Goal: Task Accomplishment & Management: Complete application form

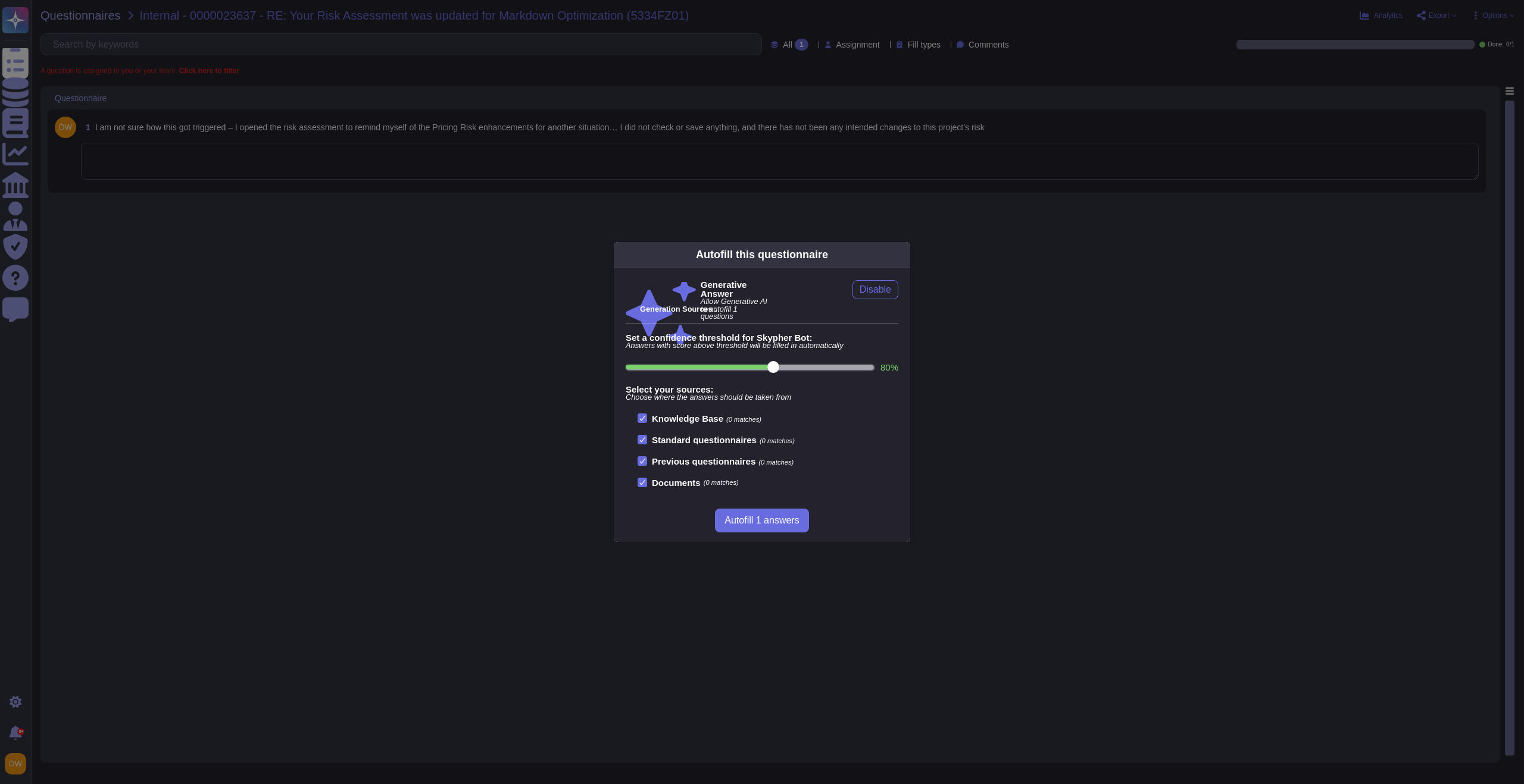
click at [603, 329] on div "Autofill this questionnaire Generative Answer Allow Generative AI to autofill 1…" at bounding box center [762, 392] width 1524 height 784
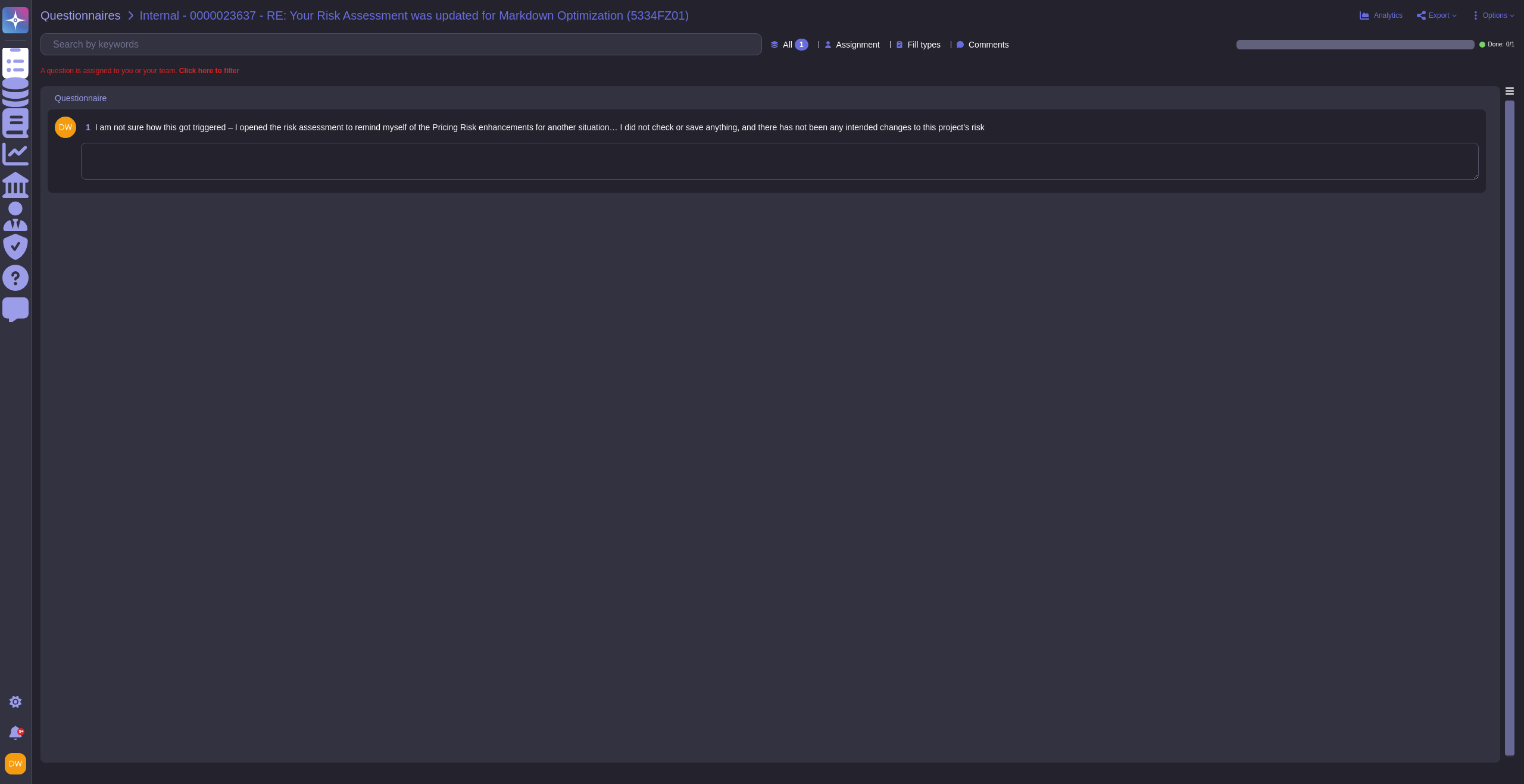
click at [493, 178] on textarea at bounding box center [780, 161] width 1398 height 37
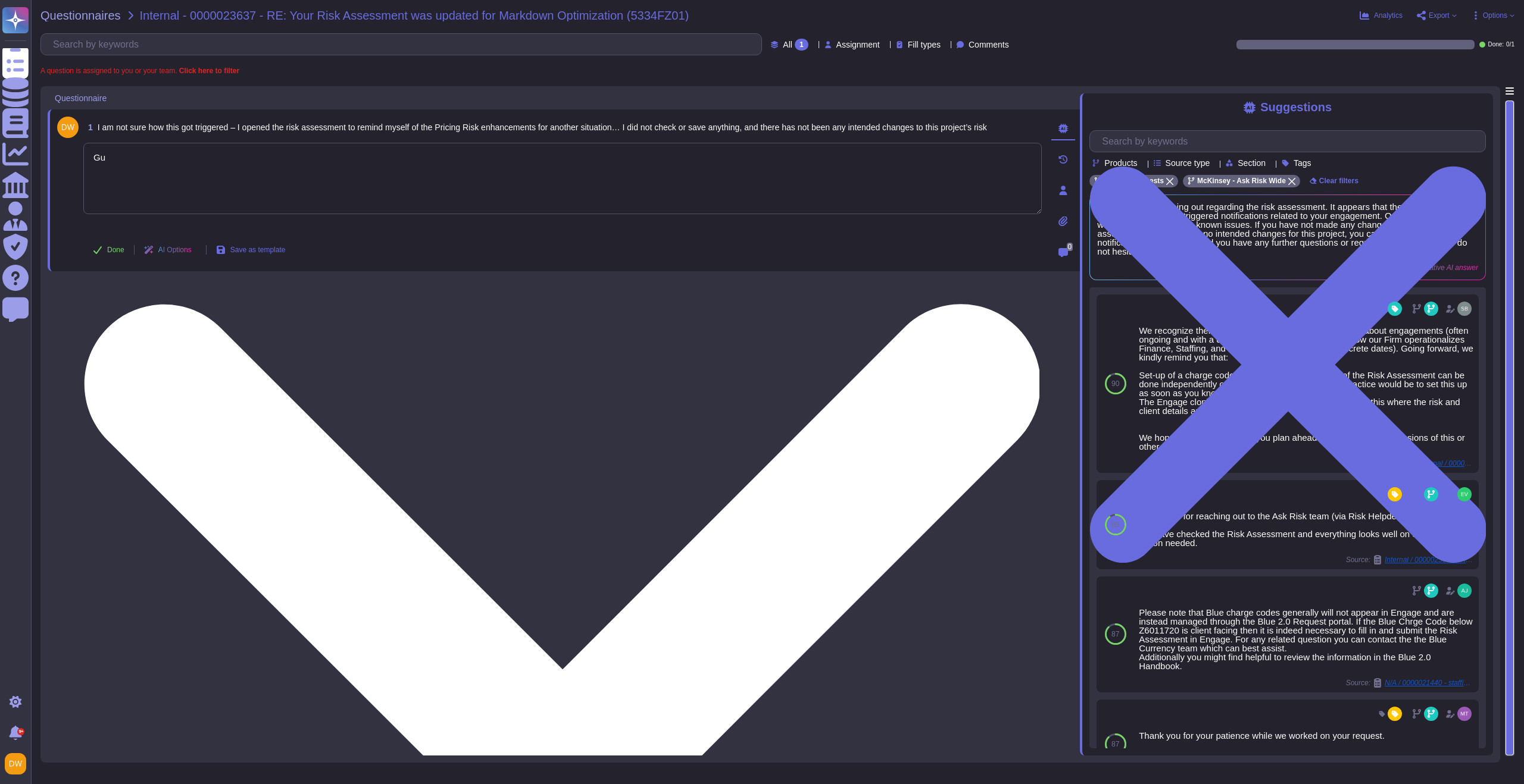
type textarea "G"
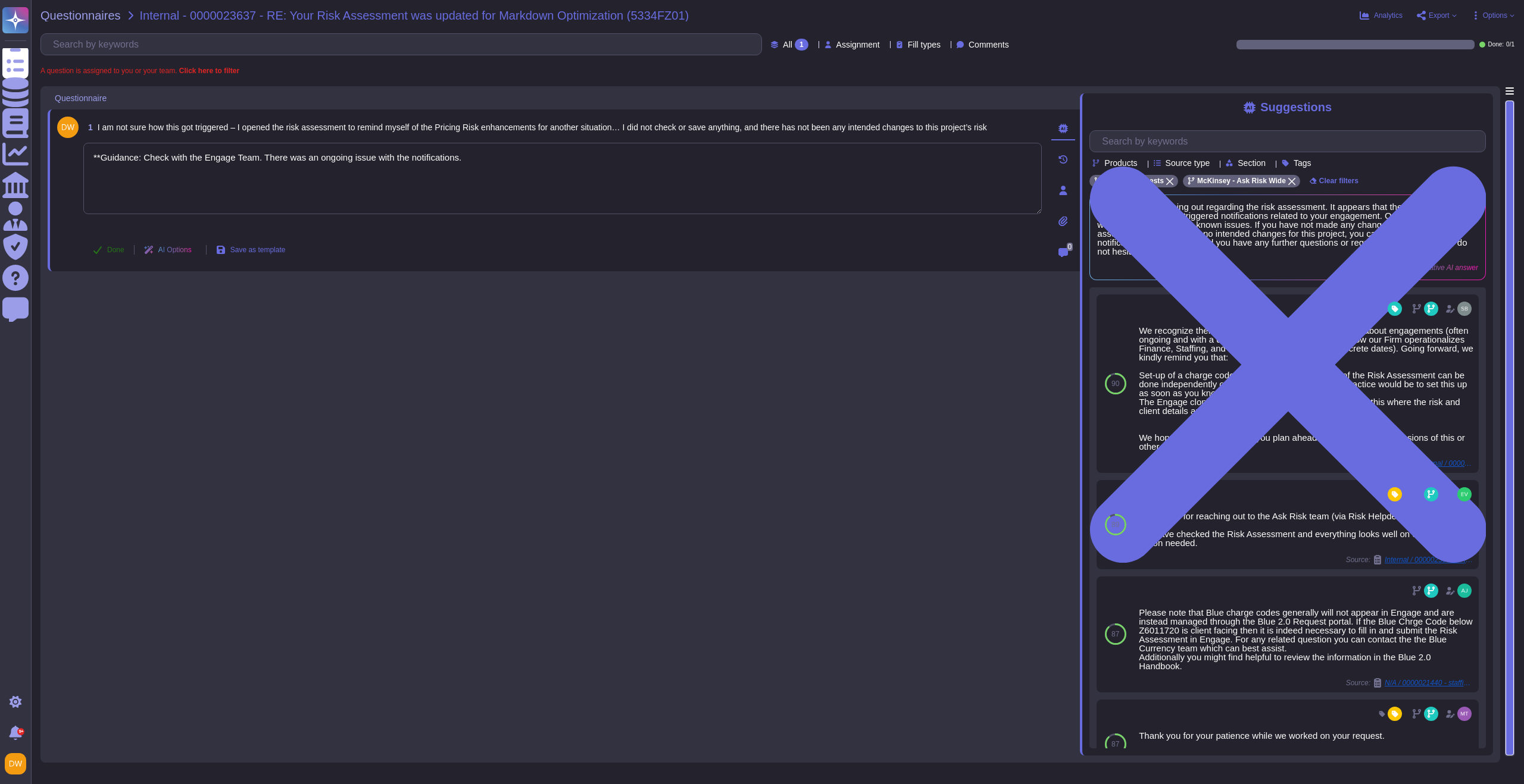
type textarea "**Guidance: Check with the Engage Team. There was an ongoing issue with the not…"
click at [121, 254] on span "Done" at bounding box center [116, 250] width 17 height 7
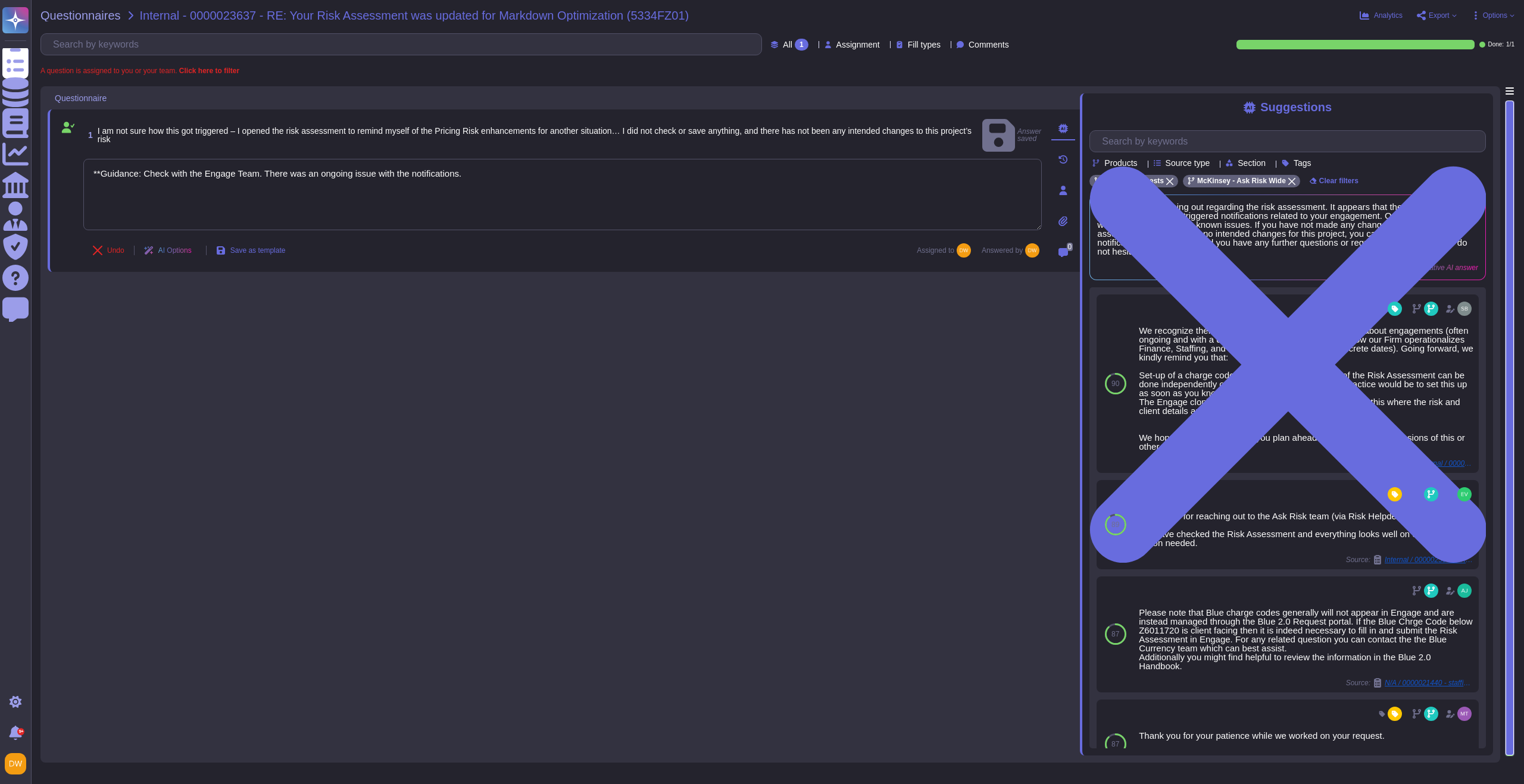
click at [105, 26] on div "Questionnaires Internal - 0000023637 - RE: Your Risk Assessment was updated for…" at bounding box center [777, 392] width 1493 height 784
click at [110, 22] on div "Questionnaires Internal - 0000023637 - RE: Your Risk Assessment was updated for…" at bounding box center [777, 392] width 1493 height 784
click at [111, 20] on span "Questionnaires" at bounding box center [81, 15] width 81 height 12
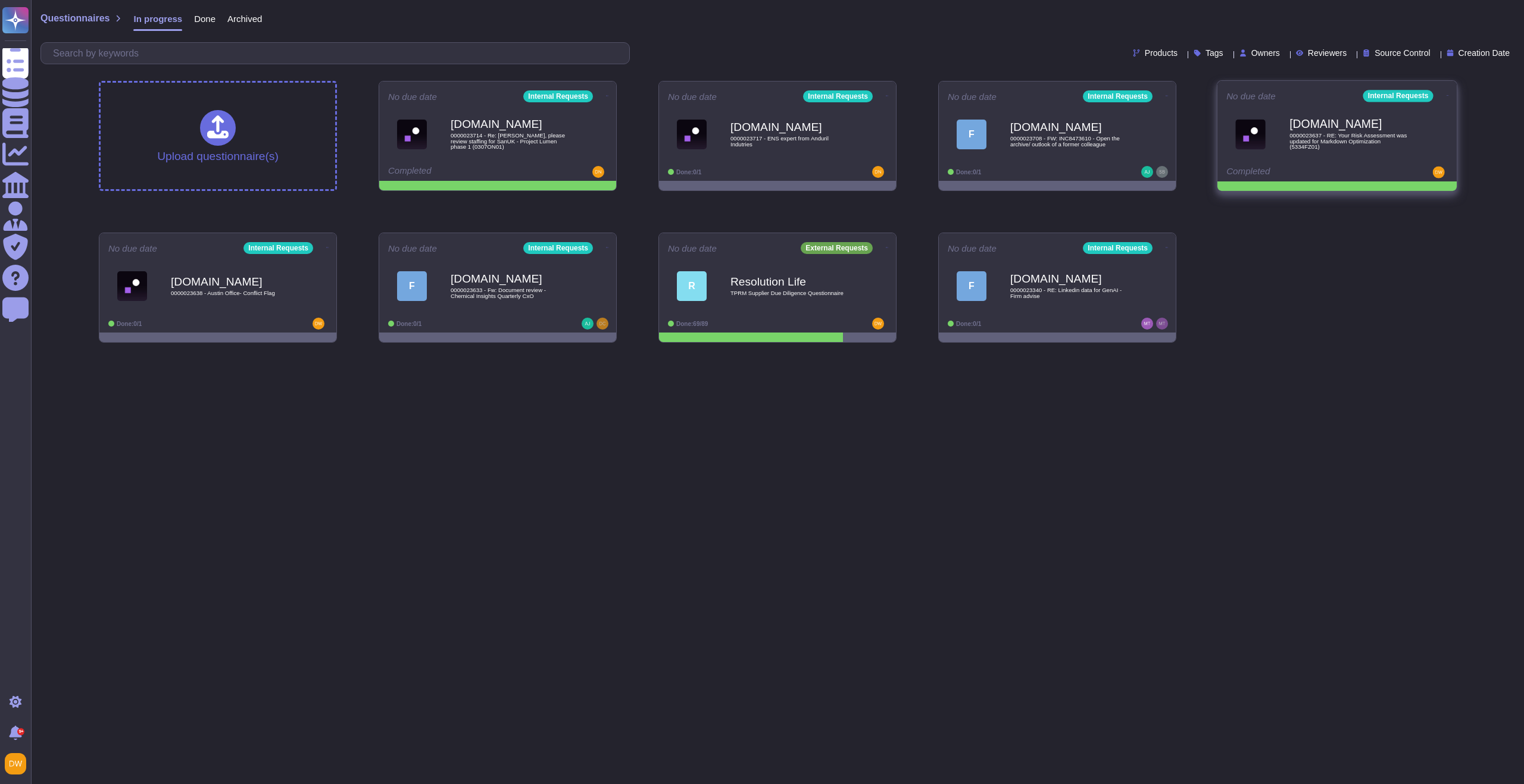
click at [1446, 94] on icon at bounding box center [1448, 95] width 2 height 3
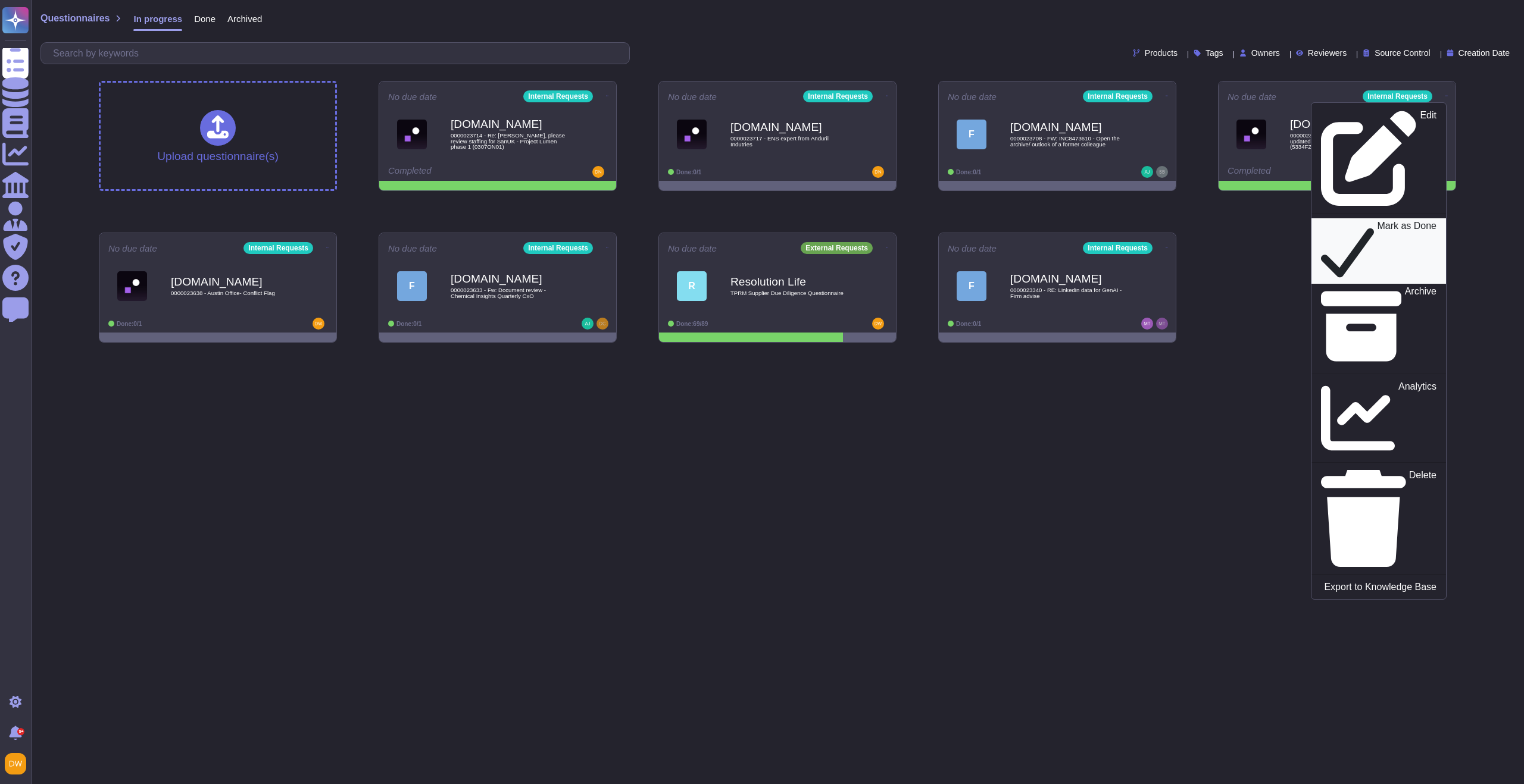
click at [1389, 221] on div "Mark as Done" at bounding box center [1379, 251] width 116 height 61
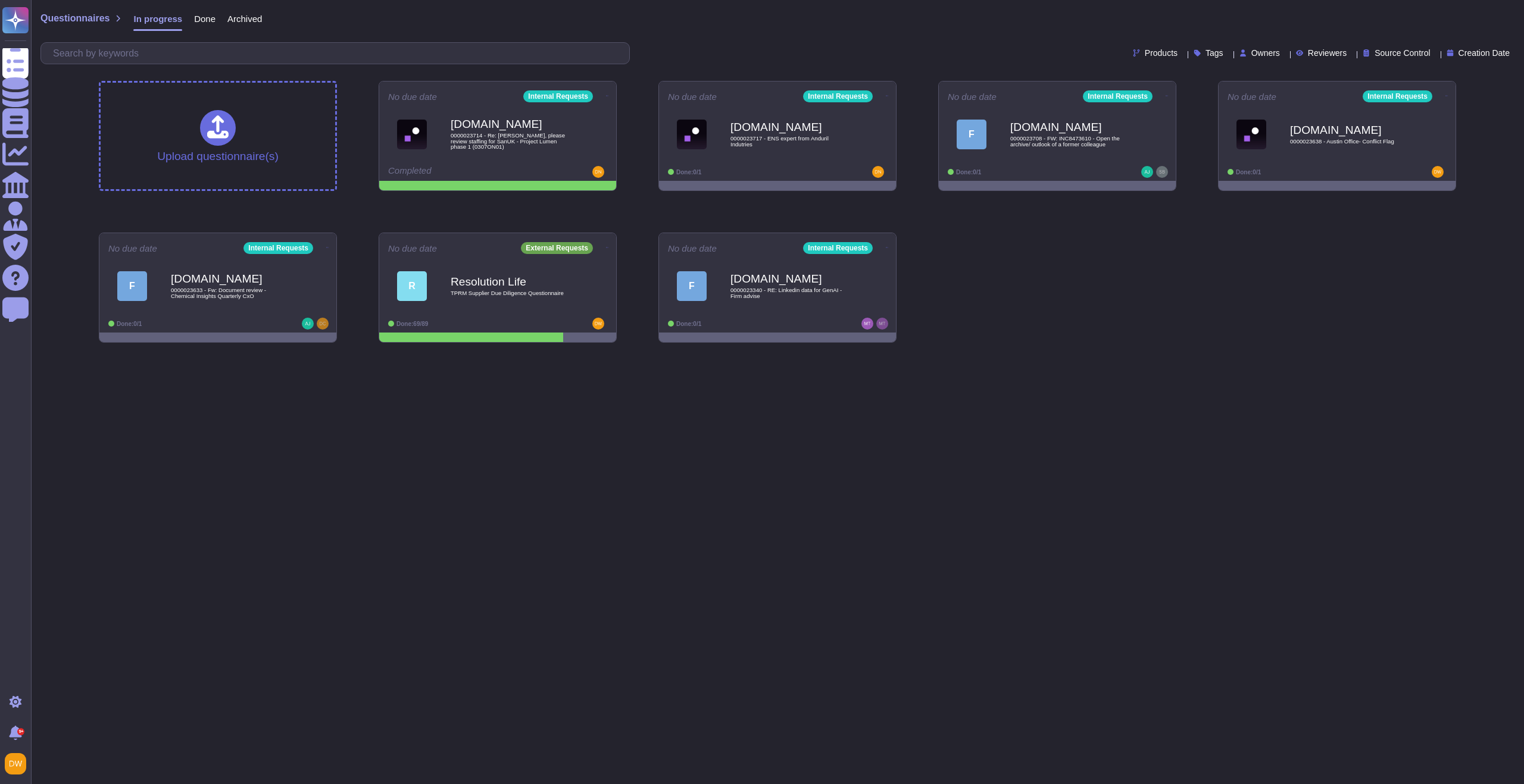
click at [192, 20] on div "Done" at bounding box center [199, 21] width 33 height 24
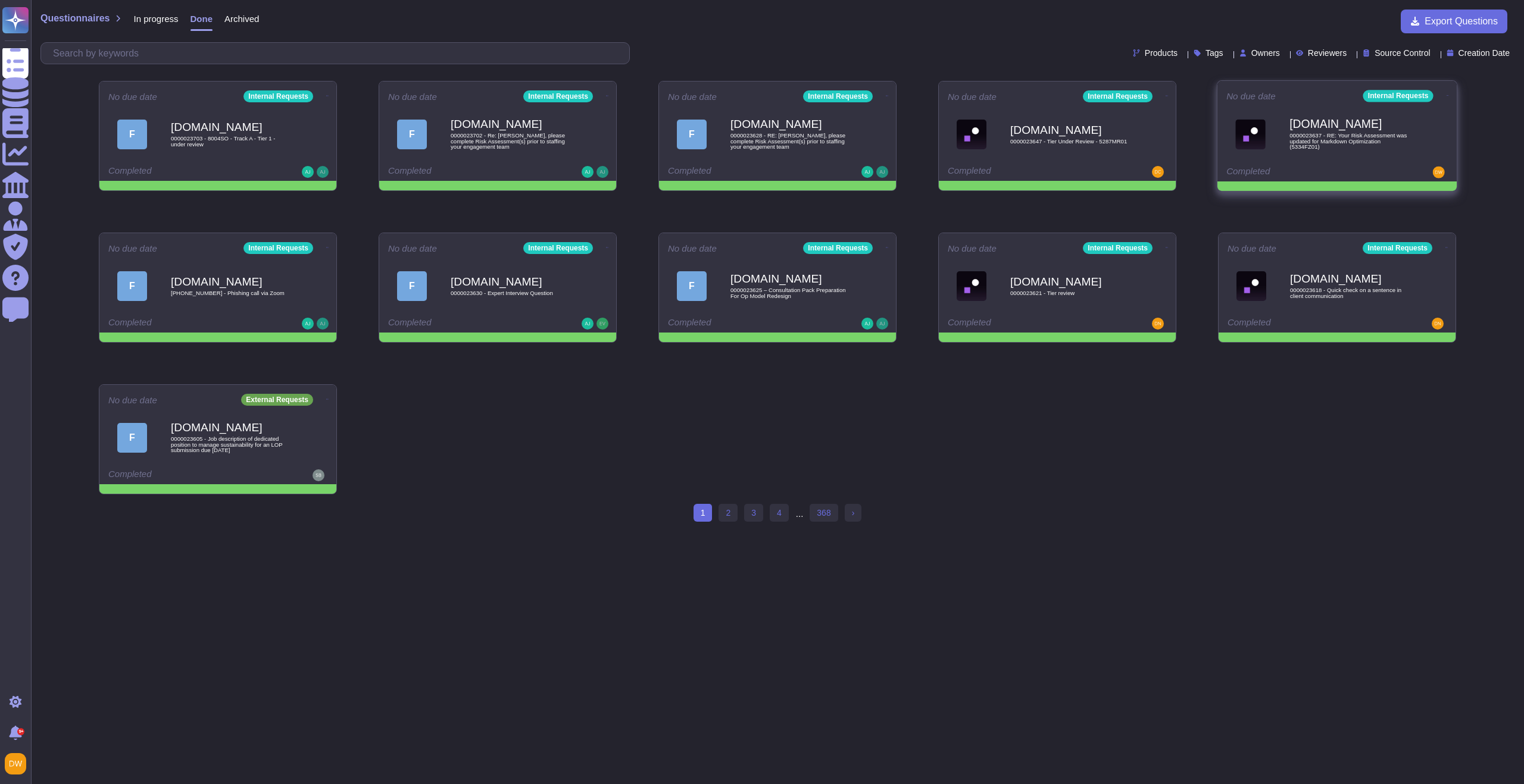
click at [1446, 94] on icon at bounding box center [1448, 95] width 2 height 3
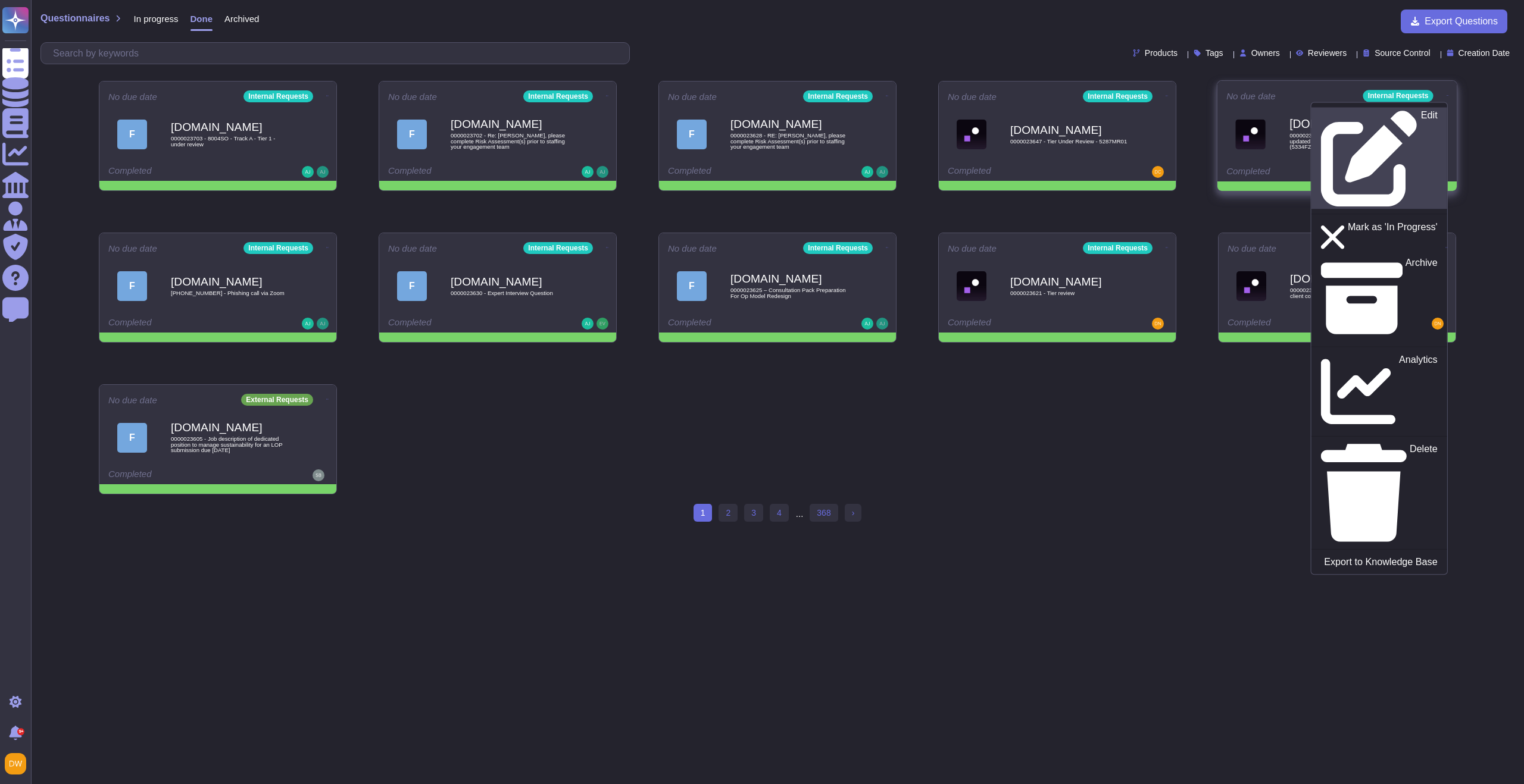
click at [1412, 119] on div "Edit" at bounding box center [1379, 159] width 116 height 97
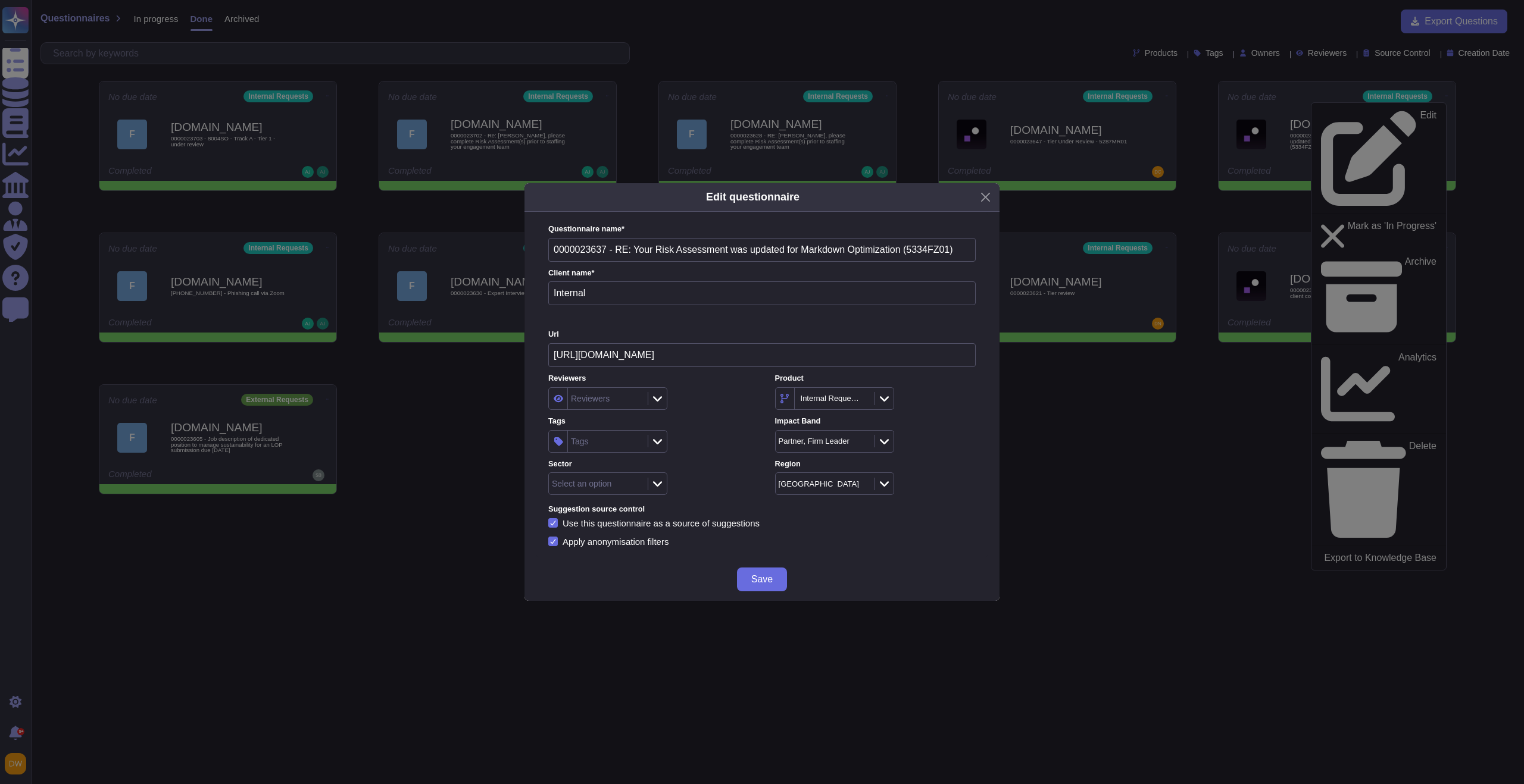
click at [602, 439] on div "Tags" at bounding box center [606, 441] width 77 height 22
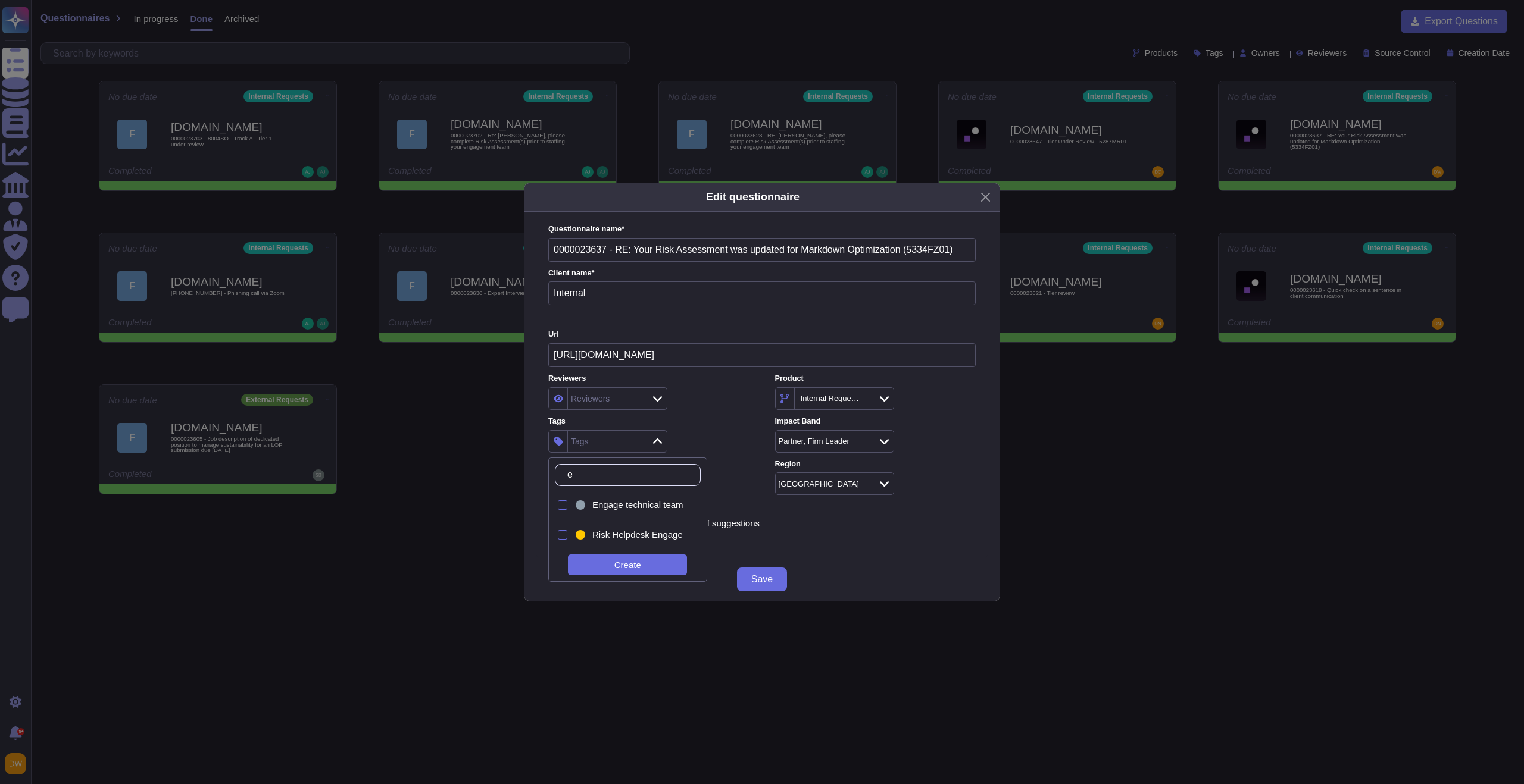
type input "eng"
click at [606, 509] on span "Engage technical team" at bounding box center [638, 505] width 91 height 10
click at [717, 423] on label "Tags" at bounding box center [648, 422] width 201 height 8
click at [661, 473] on div "Select an option" at bounding box center [607, 484] width 119 height 23
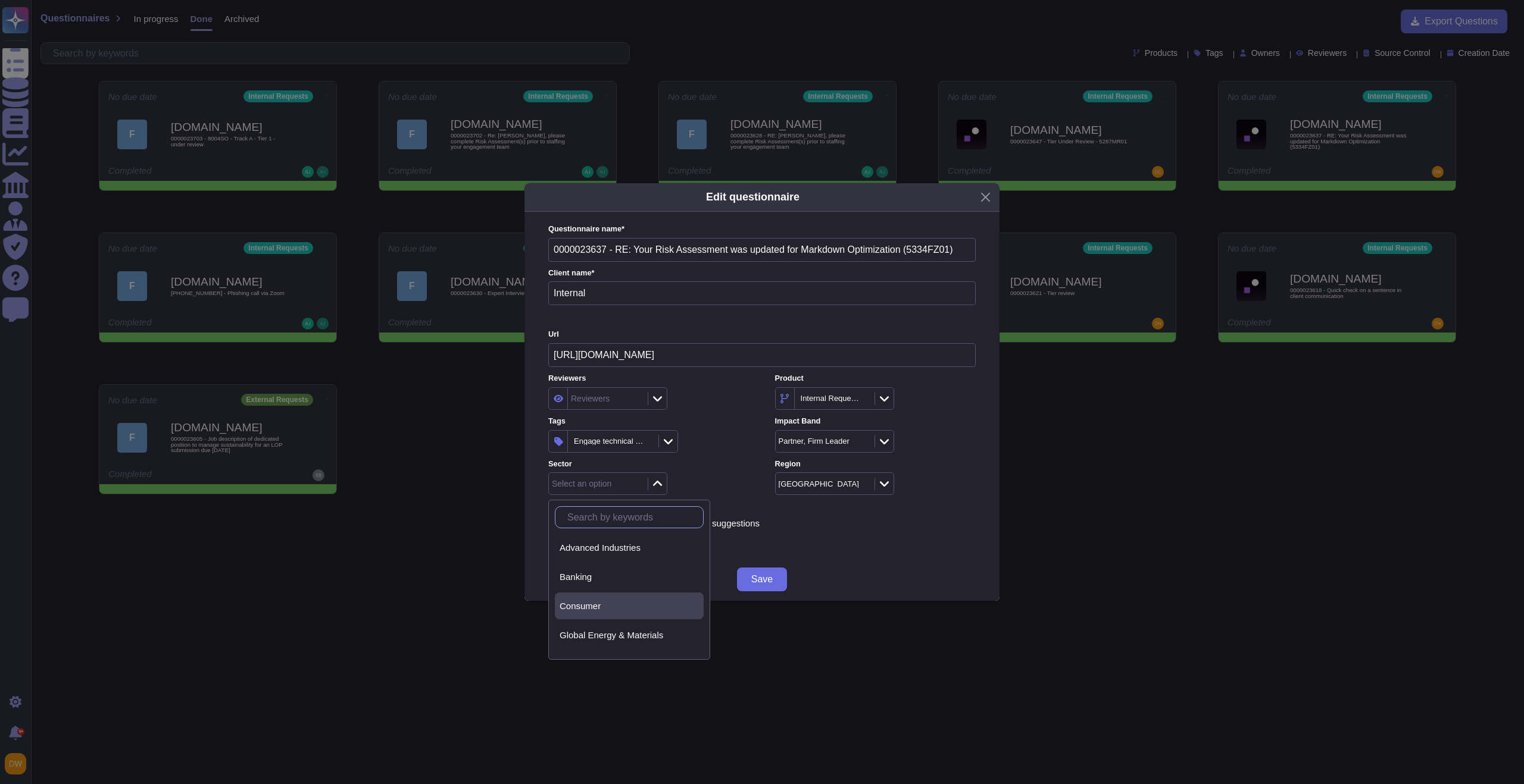
click at [627, 604] on div "Consumer" at bounding box center [629, 606] width 139 height 10
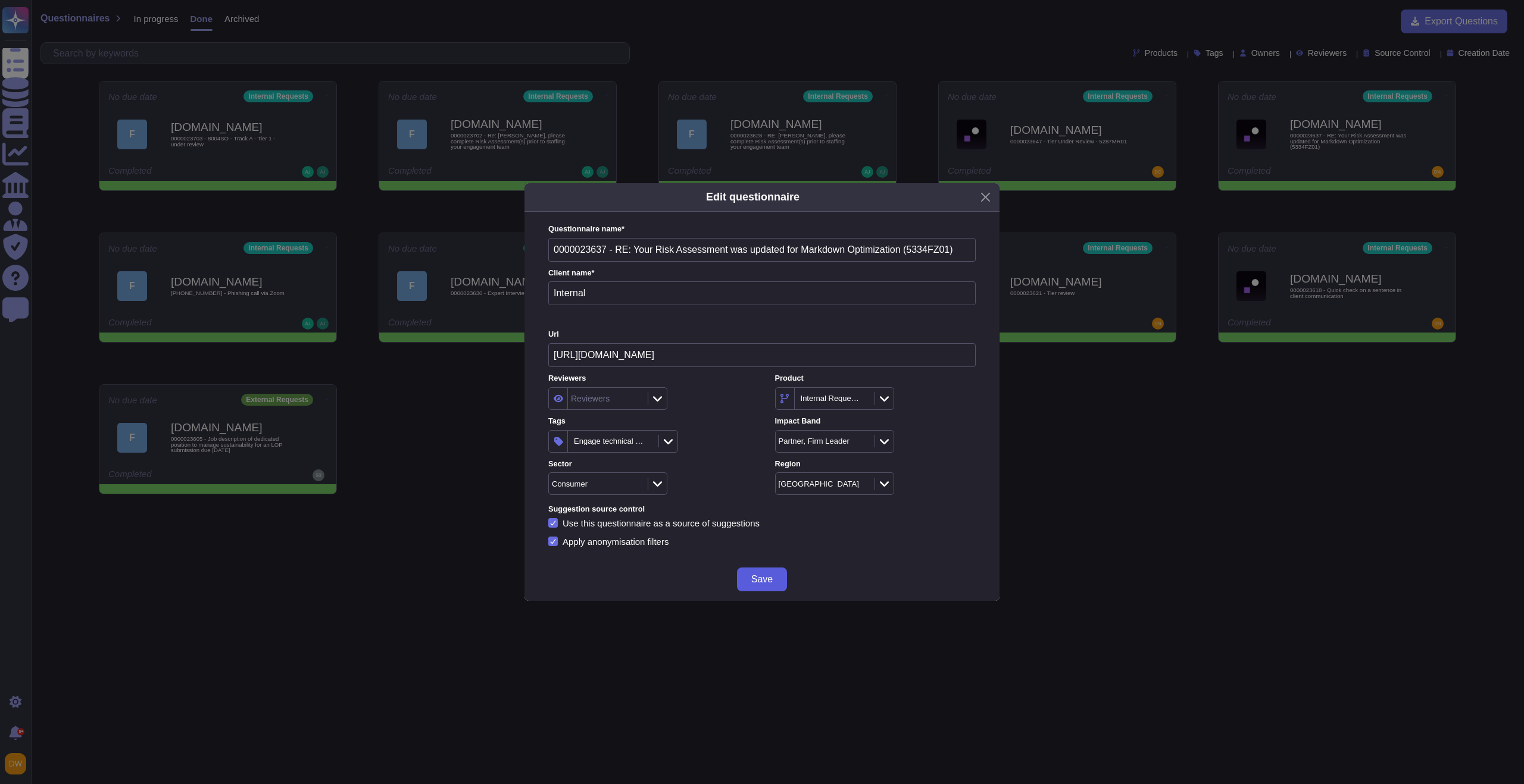
click at [753, 575] on span "Save" at bounding box center [762, 579] width 22 height 9
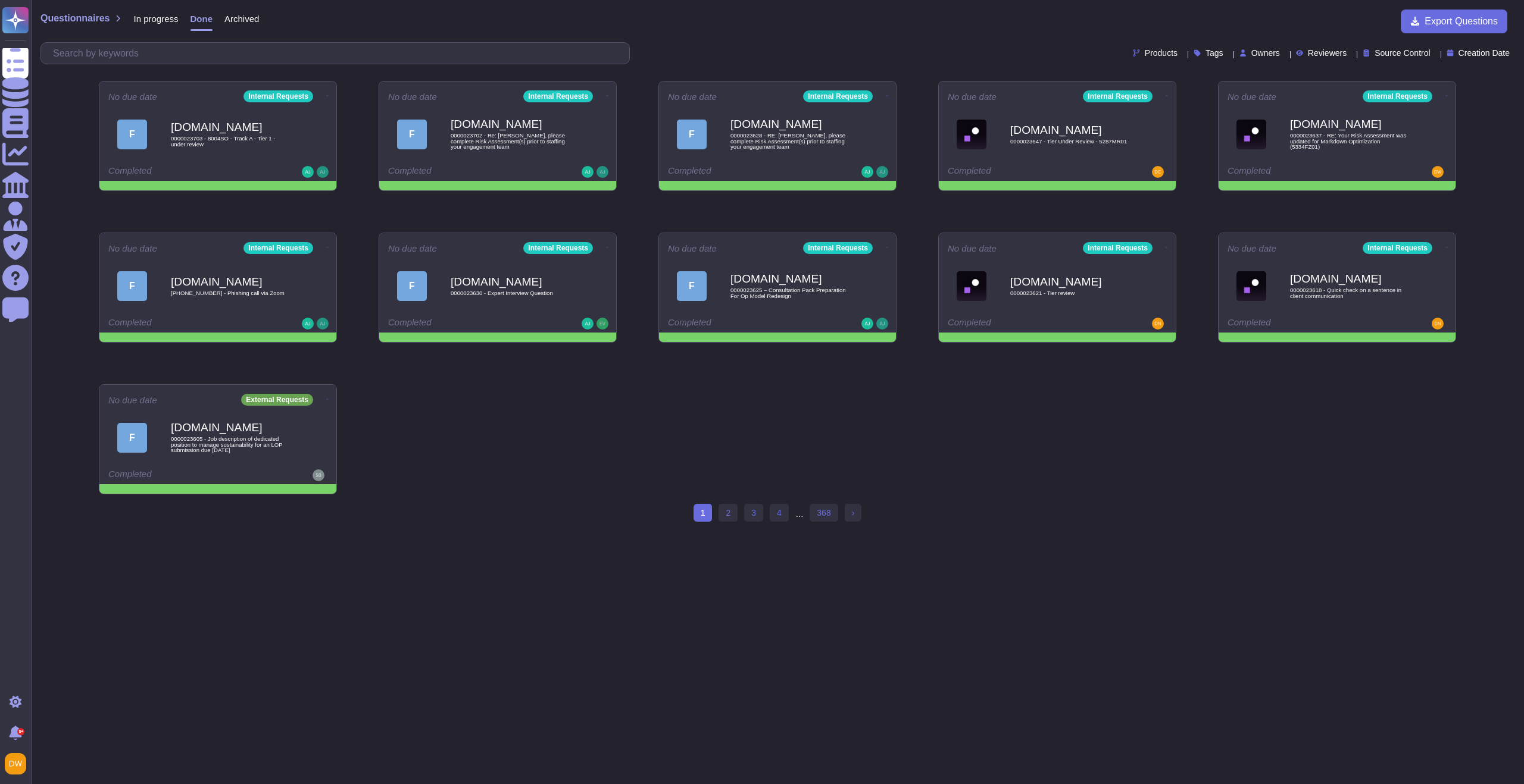
click at [142, 8] on div "Questionnaires In progress Done Archived Export Questions Products Tags Owners …" at bounding box center [777, 36] width 1493 height 71
click at [144, 17] on span "In progress" at bounding box center [156, 18] width 45 height 9
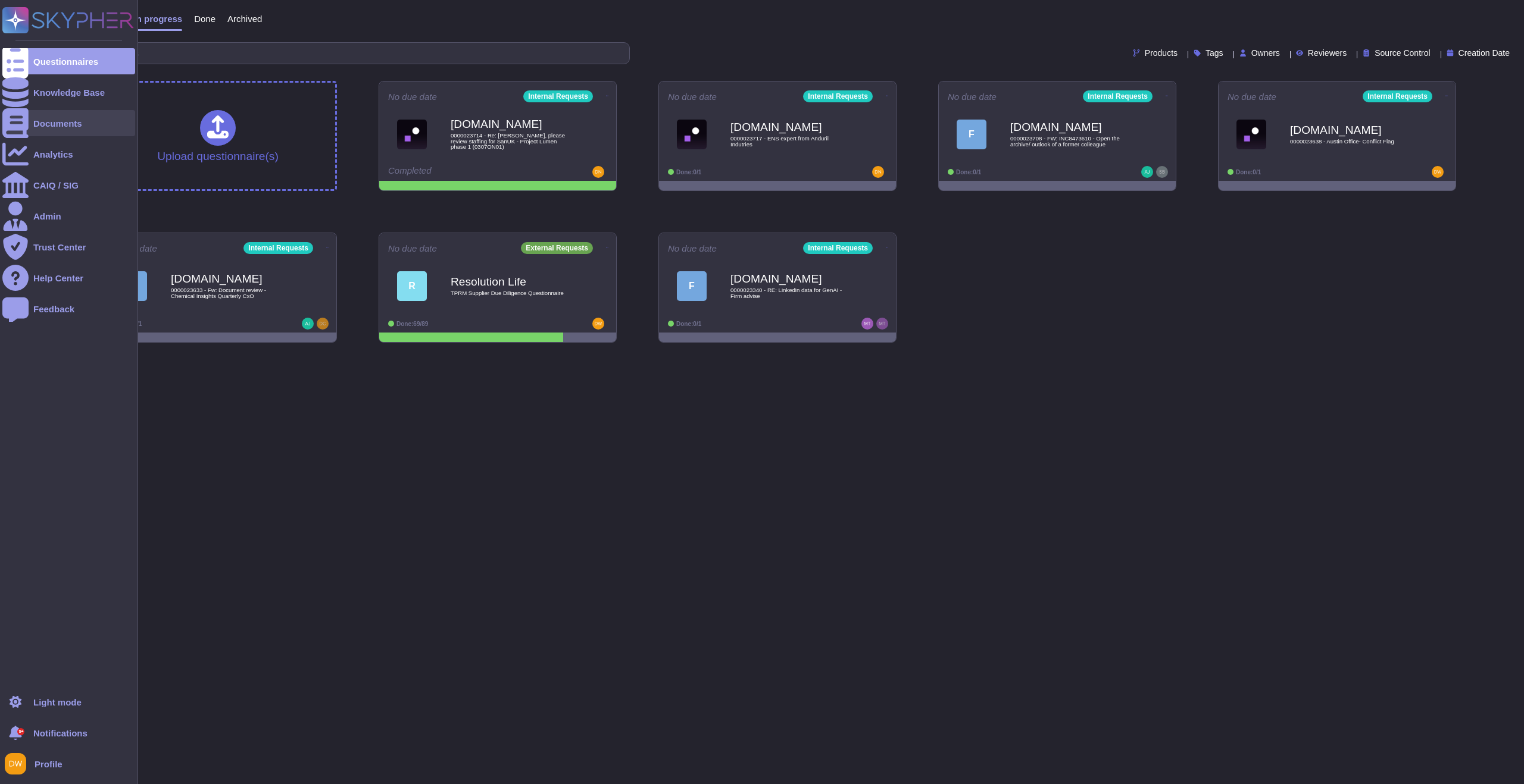
click at [47, 117] on div "Documents" at bounding box center [69, 123] width 133 height 26
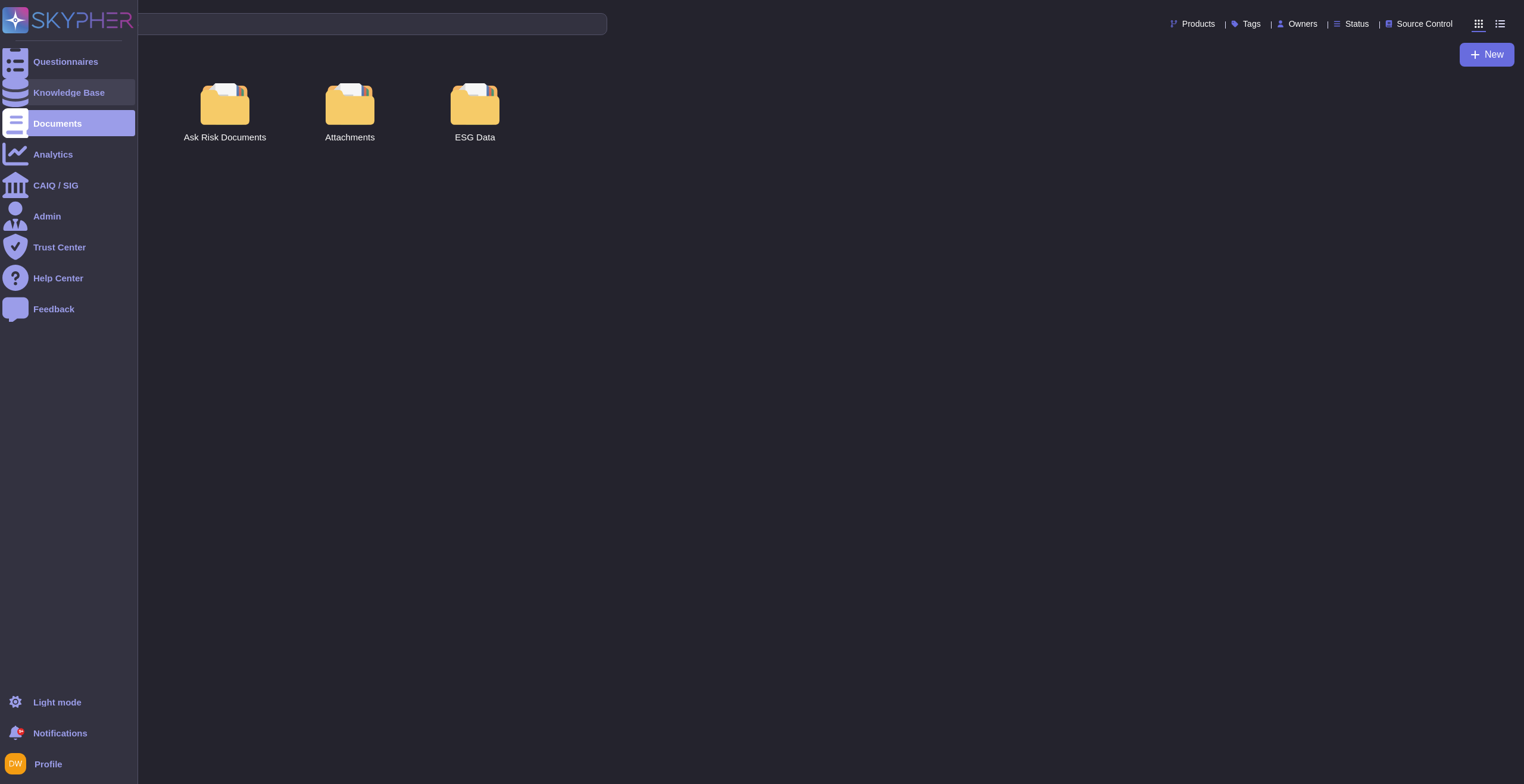
click at [57, 95] on div "Knowledge Base" at bounding box center [69, 92] width 71 height 9
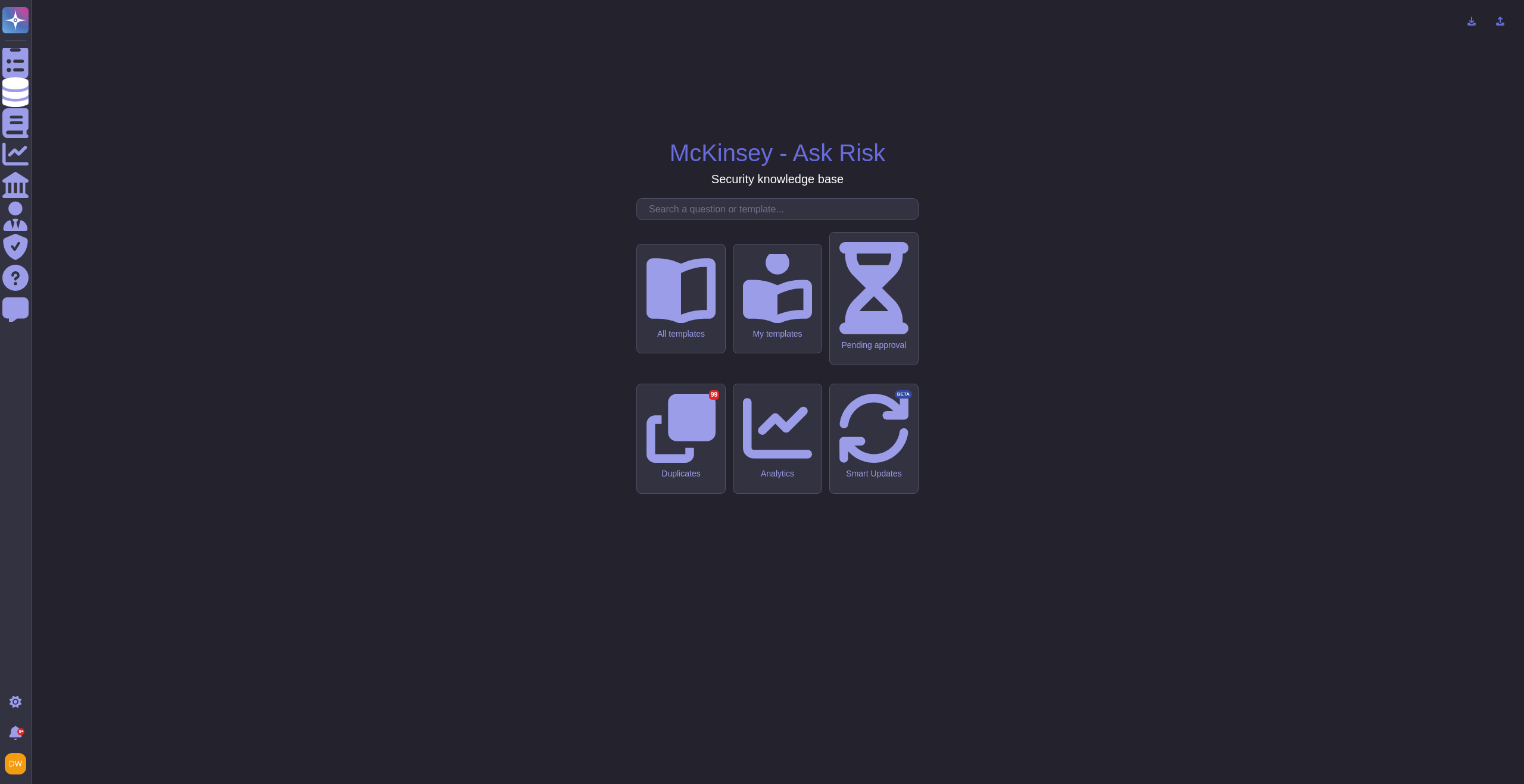
click at [727, 220] on input "text" at bounding box center [780, 209] width 275 height 21
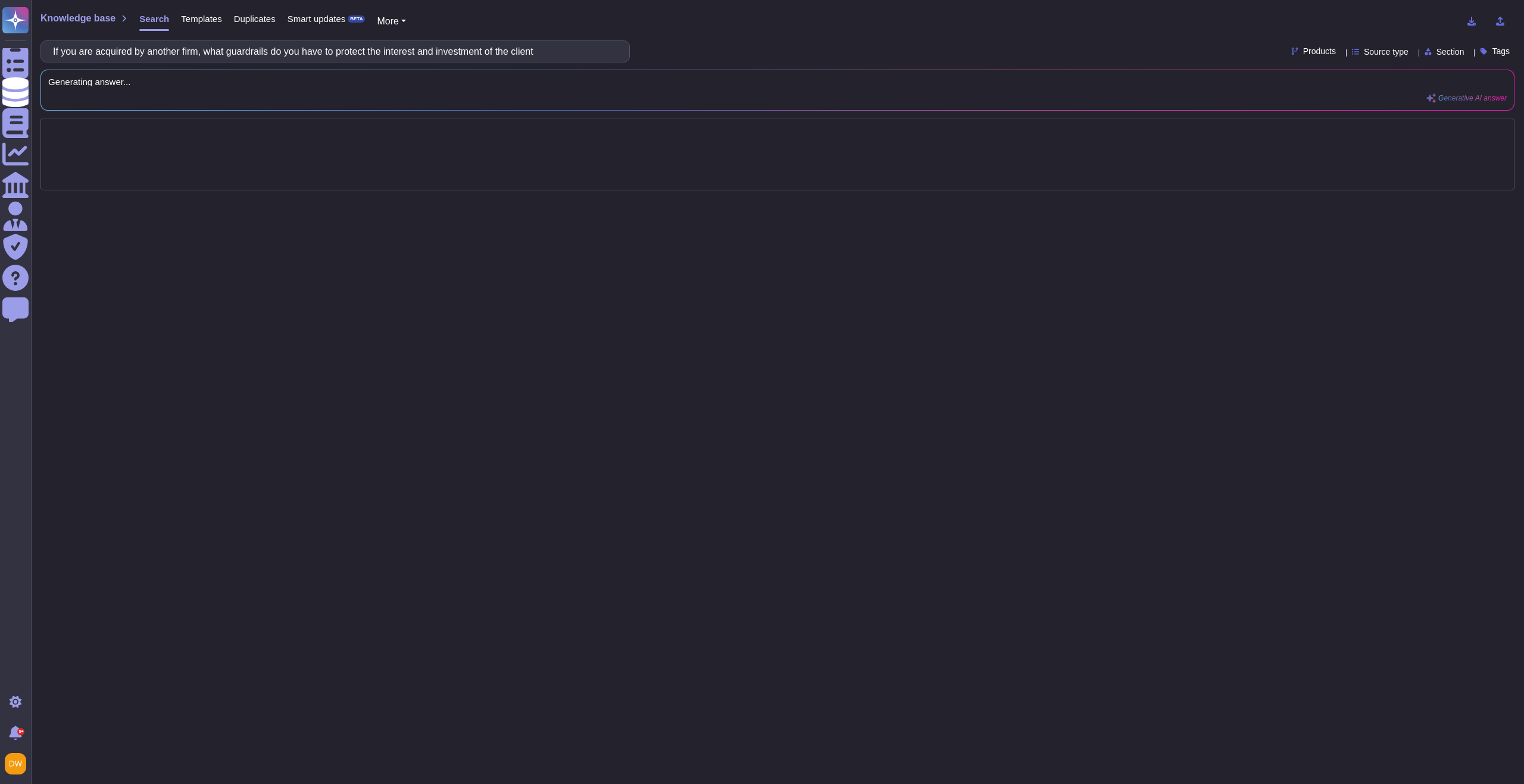
type input "If you are acquired by another firm, what guardrails do you have to protect the…"
